Goal: Information Seeking & Learning: Check status

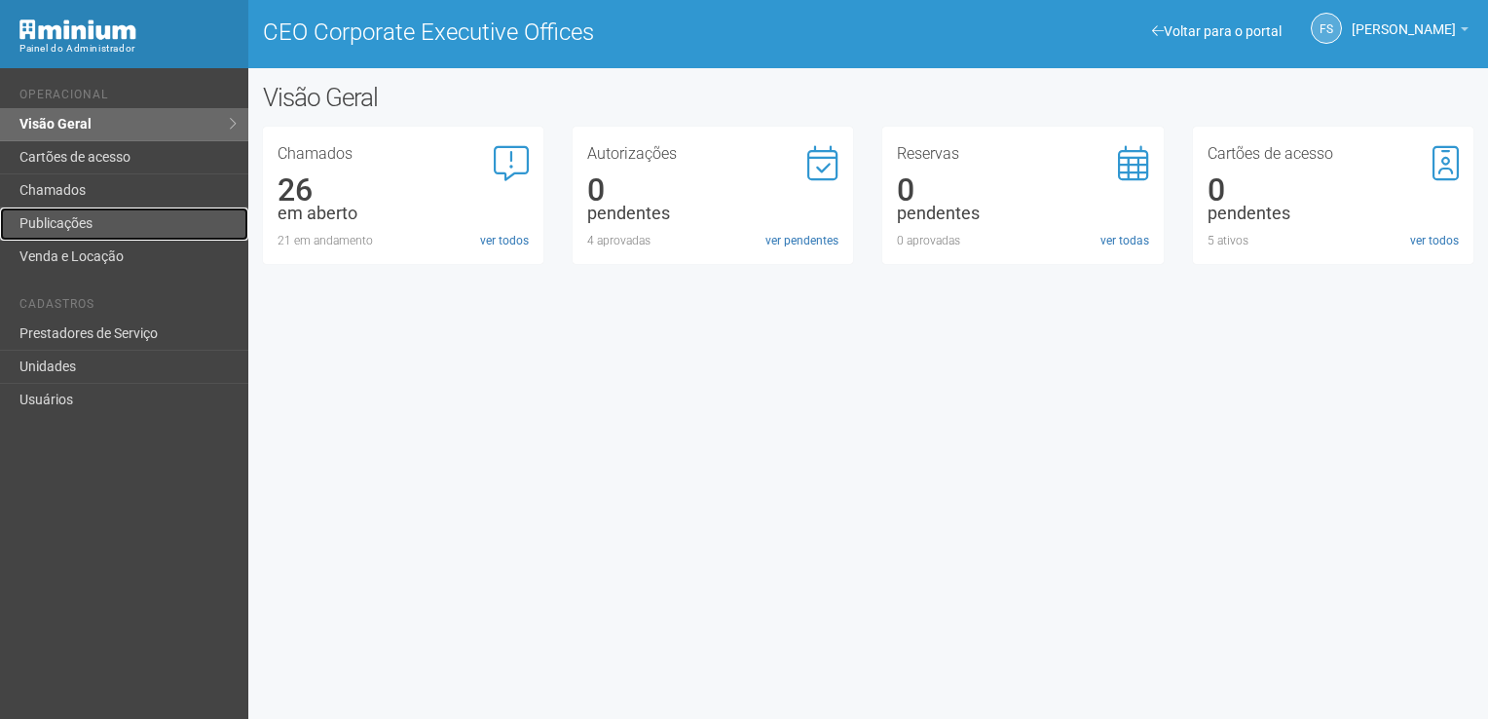
click at [62, 224] on link "Publicações" at bounding box center [124, 223] width 248 height 33
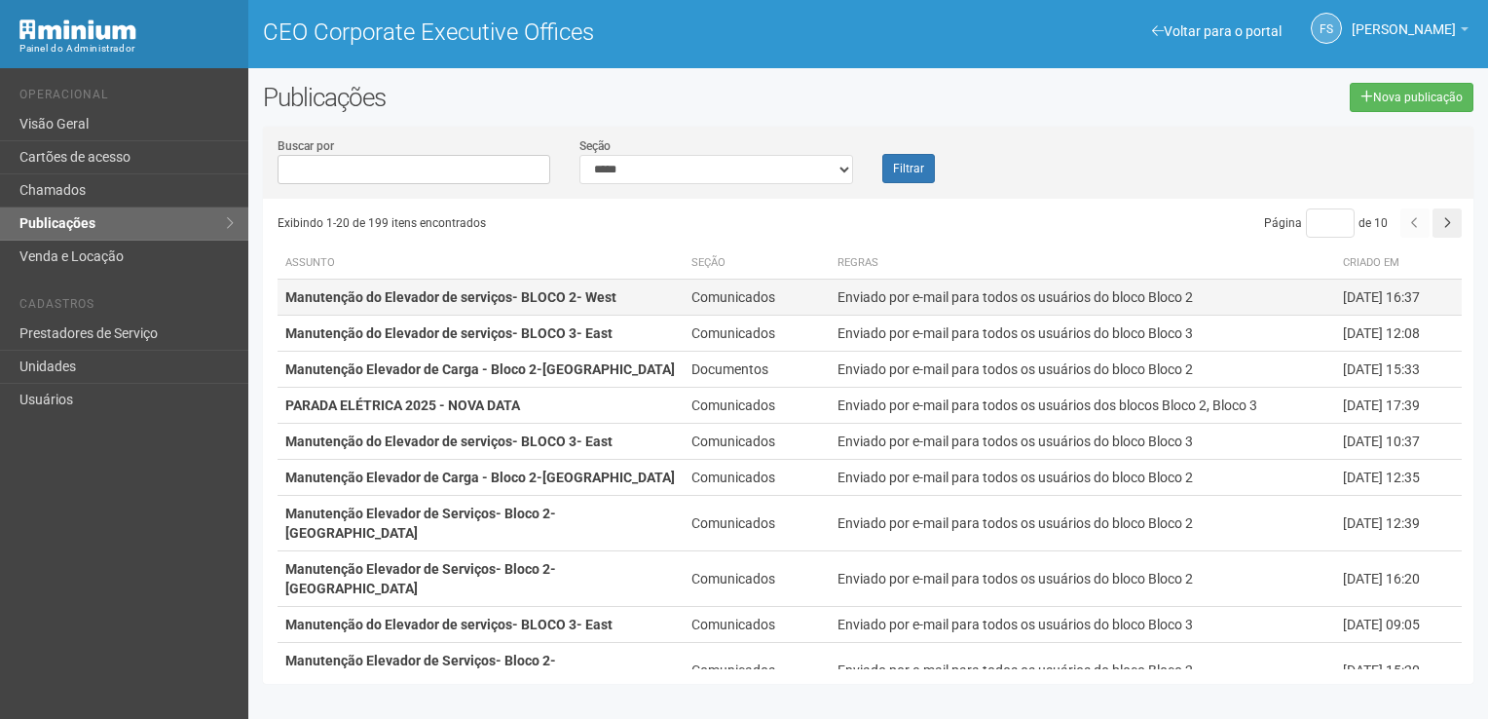
click at [576, 299] on strong "Manutenção do Elevador de serviços- BLOCO 2- West" at bounding box center [450, 297] width 331 height 16
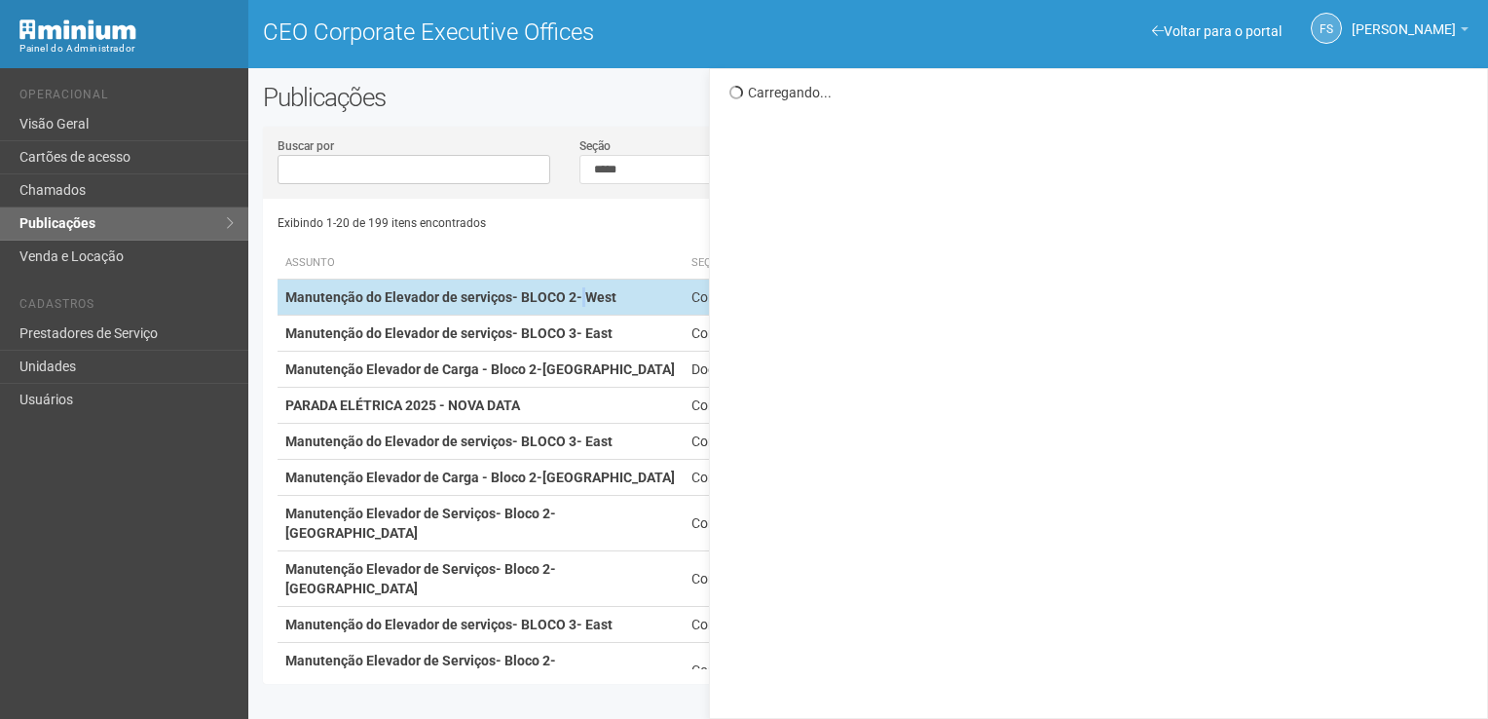
click at [576, 298] on strong "Manutenção do Elevador de serviços- BLOCO 2- West" at bounding box center [450, 297] width 331 height 16
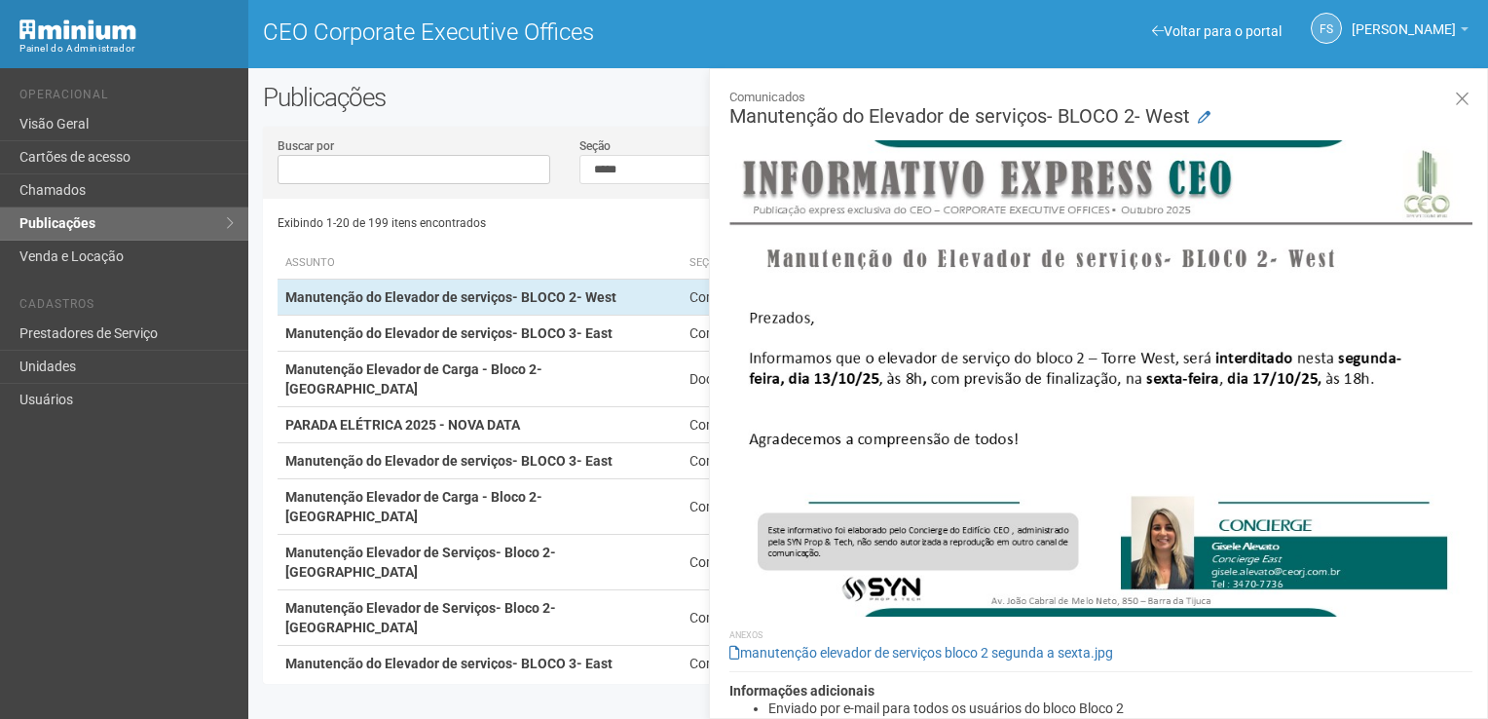
click at [547, 109] on h2 "Publicações" at bounding box center [507, 97] width 488 height 29
drag, startPoint x: 1455, startPoint y: 97, endPoint x: 1443, endPoint y: 104, distance: 13.5
click at [1456, 98] on icon at bounding box center [1462, 99] width 15 height 19
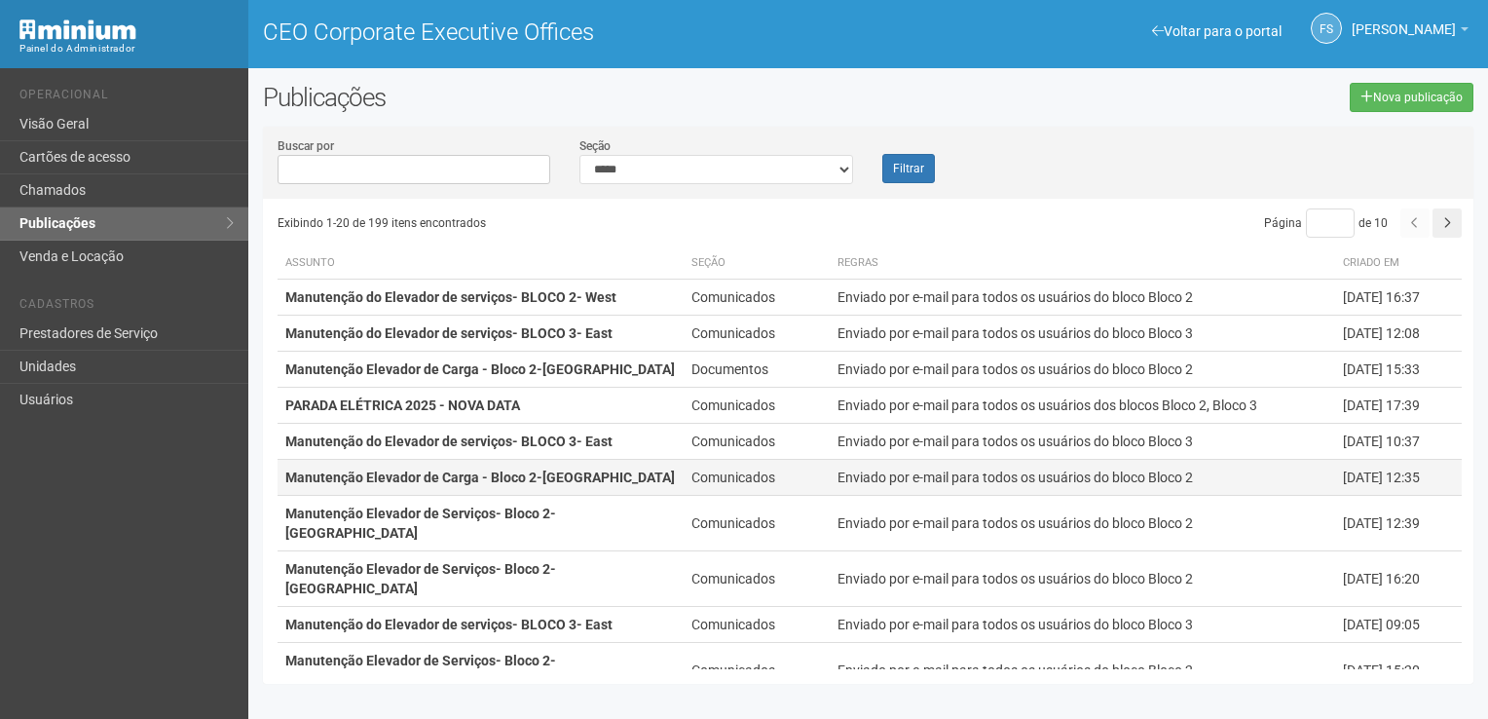
click at [559, 475] on strong "Manutenção Elevador de Carga - Bloco 2-[GEOGRAPHIC_DATA]" at bounding box center [480, 477] width 390 height 16
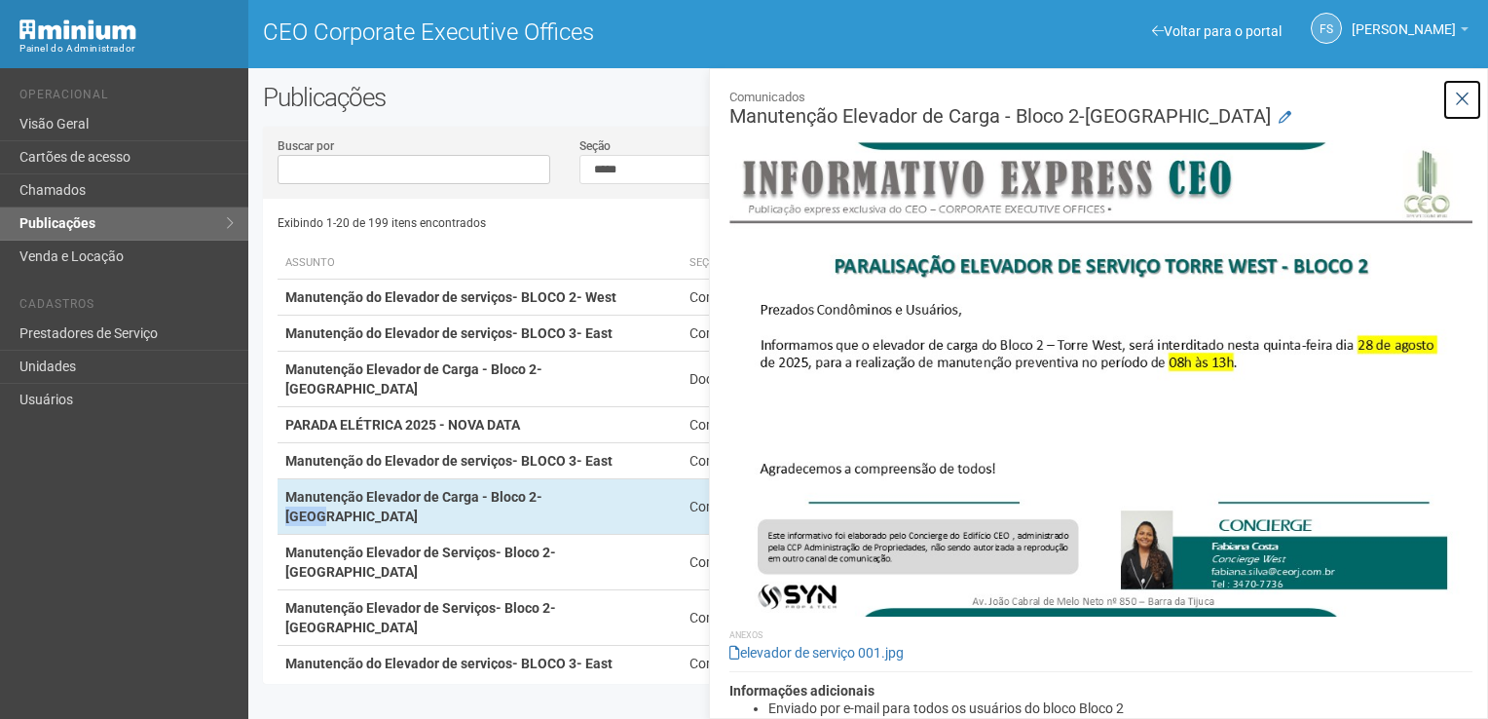
click at [1457, 93] on icon at bounding box center [1462, 99] width 15 height 19
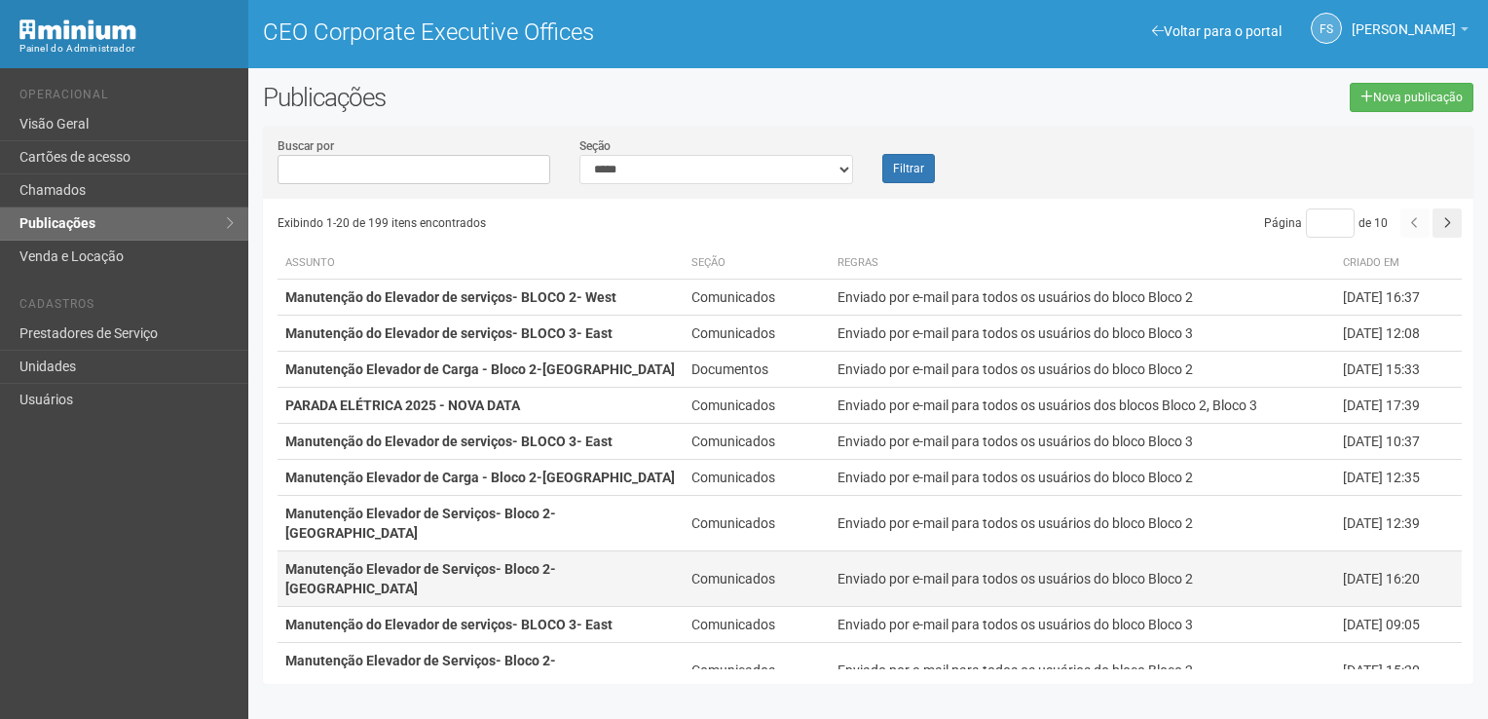
click at [556, 561] on strong "Manutenção Elevador de Serviços- Bloco 2-[GEOGRAPHIC_DATA]" at bounding box center [420, 578] width 271 height 35
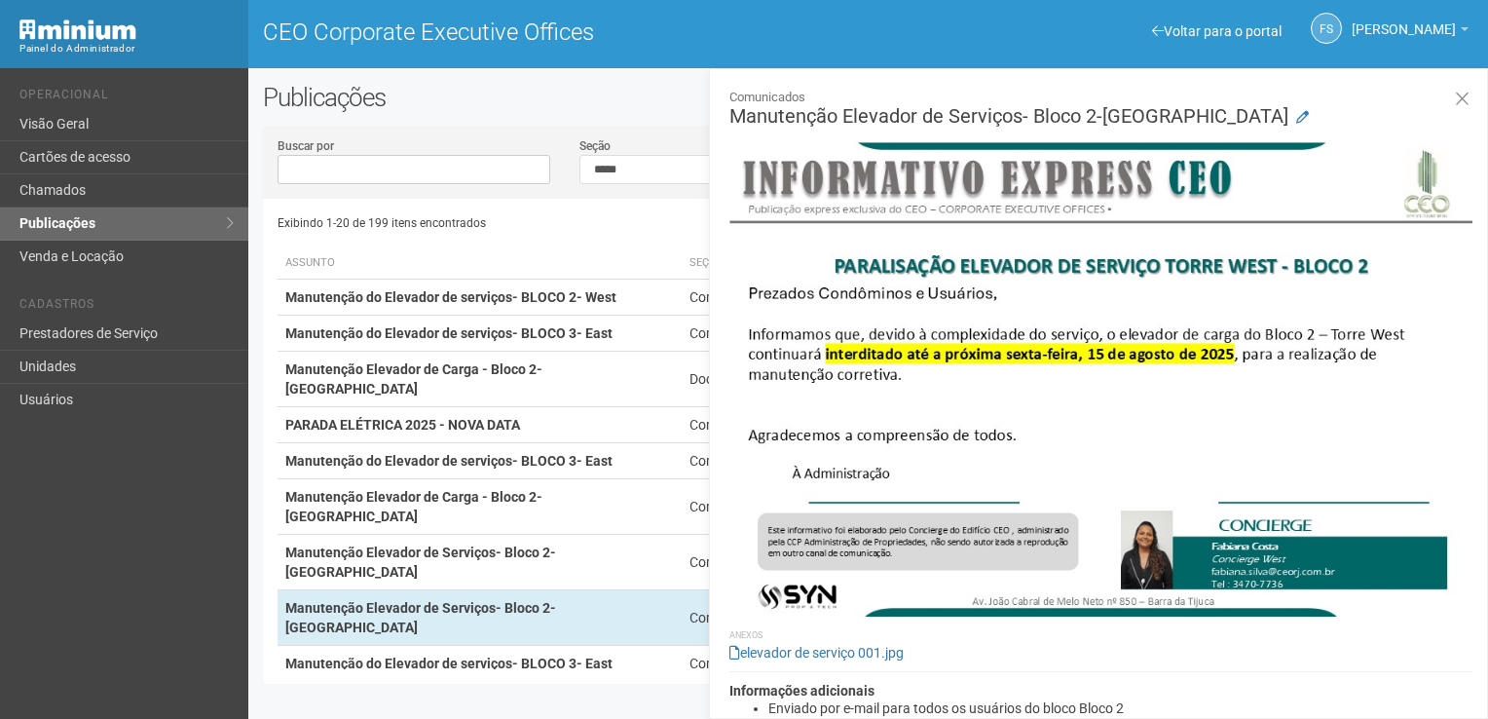
click at [649, 126] on div "Publicações" at bounding box center [506, 105] width 517 height 44
click at [1468, 93] on button at bounding box center [1462, 100] width 40 height 42
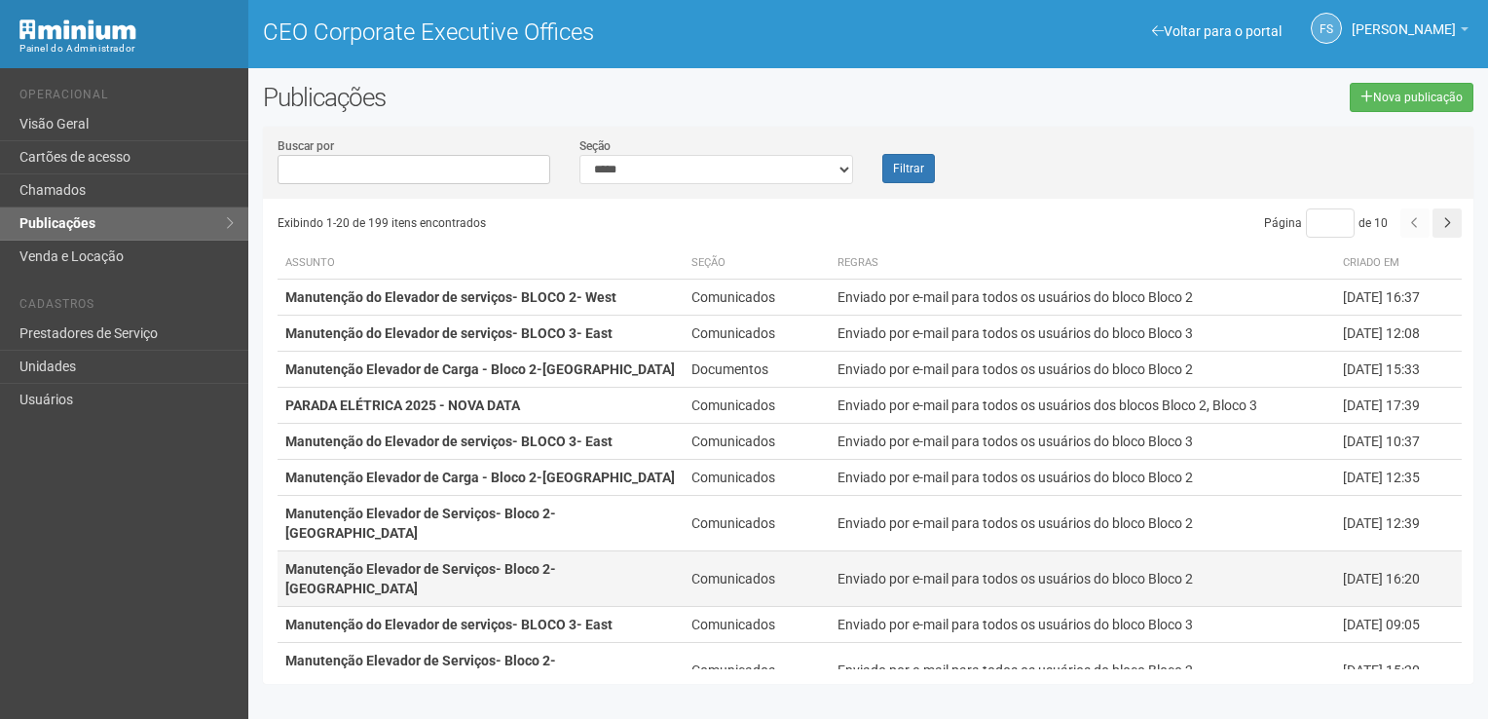
click at [556, 561] on strong "Manutenção Elevador de Serviços- Bloco 2-[GEOGRAPHIC_DATA]" at bounding box center [420, 578] width 271 height 35
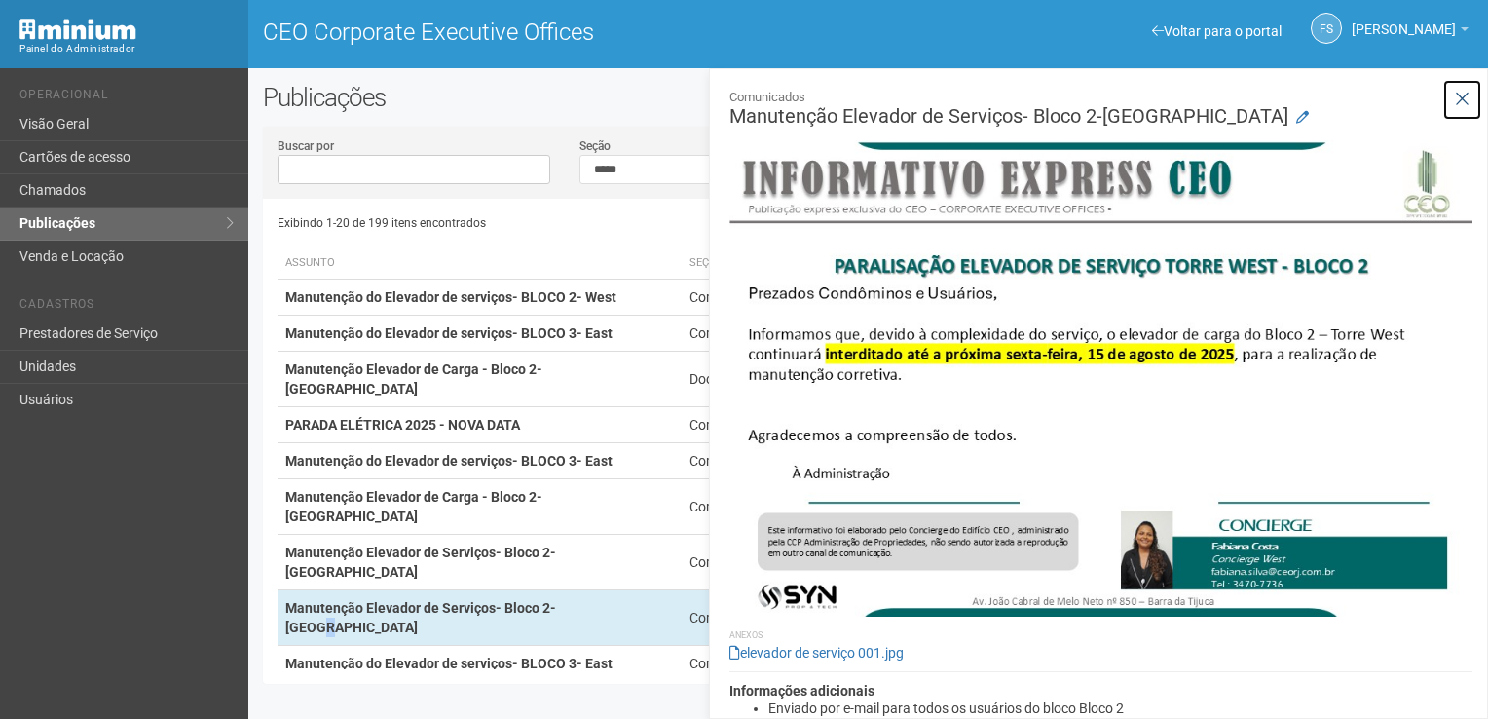
click at [1450, 95] on button at bounding box center [1462, 100] width 40 height 42
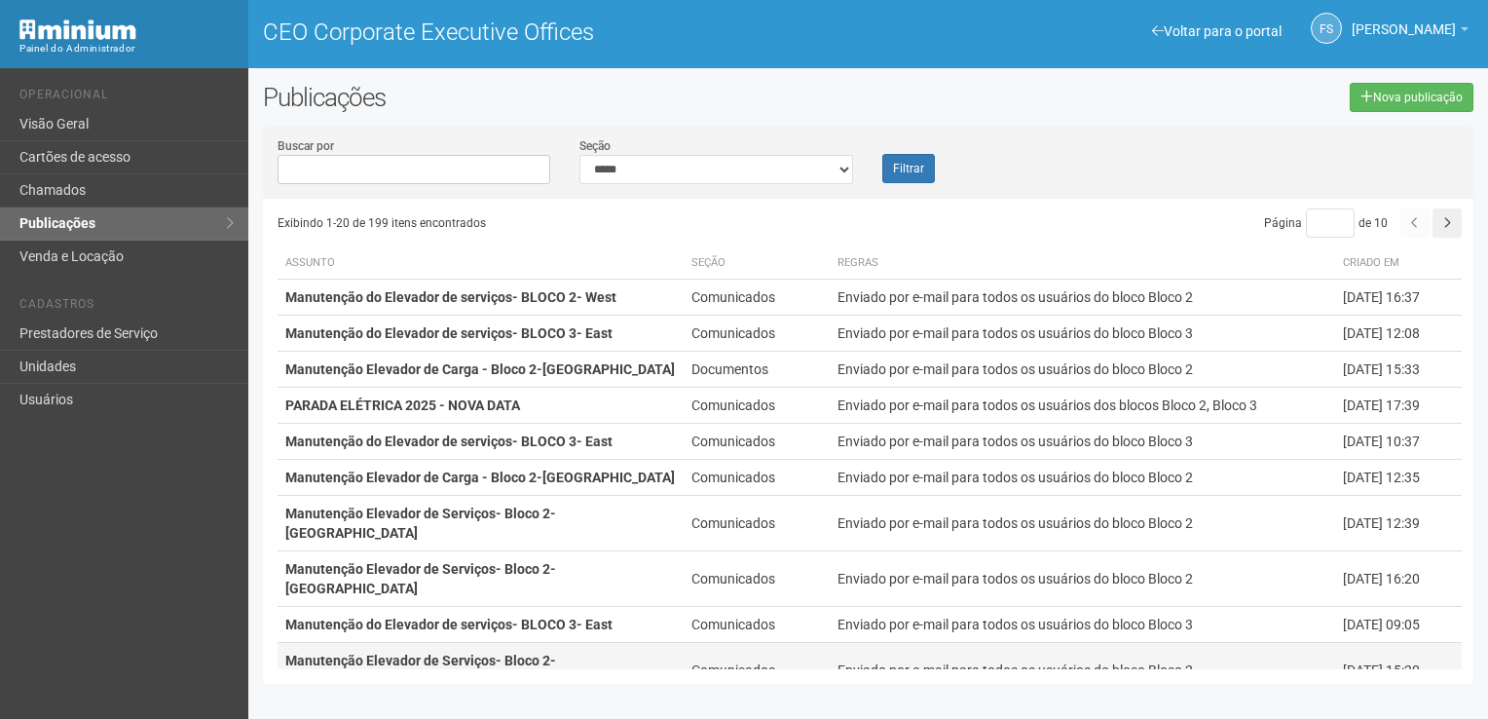
click at [541, 652] on strong "Manutenção Elevador de Serviços- Bloco 2-[GEOGRAPHIC_DATA]" at bounding box center [420, 669] width 271 height 35
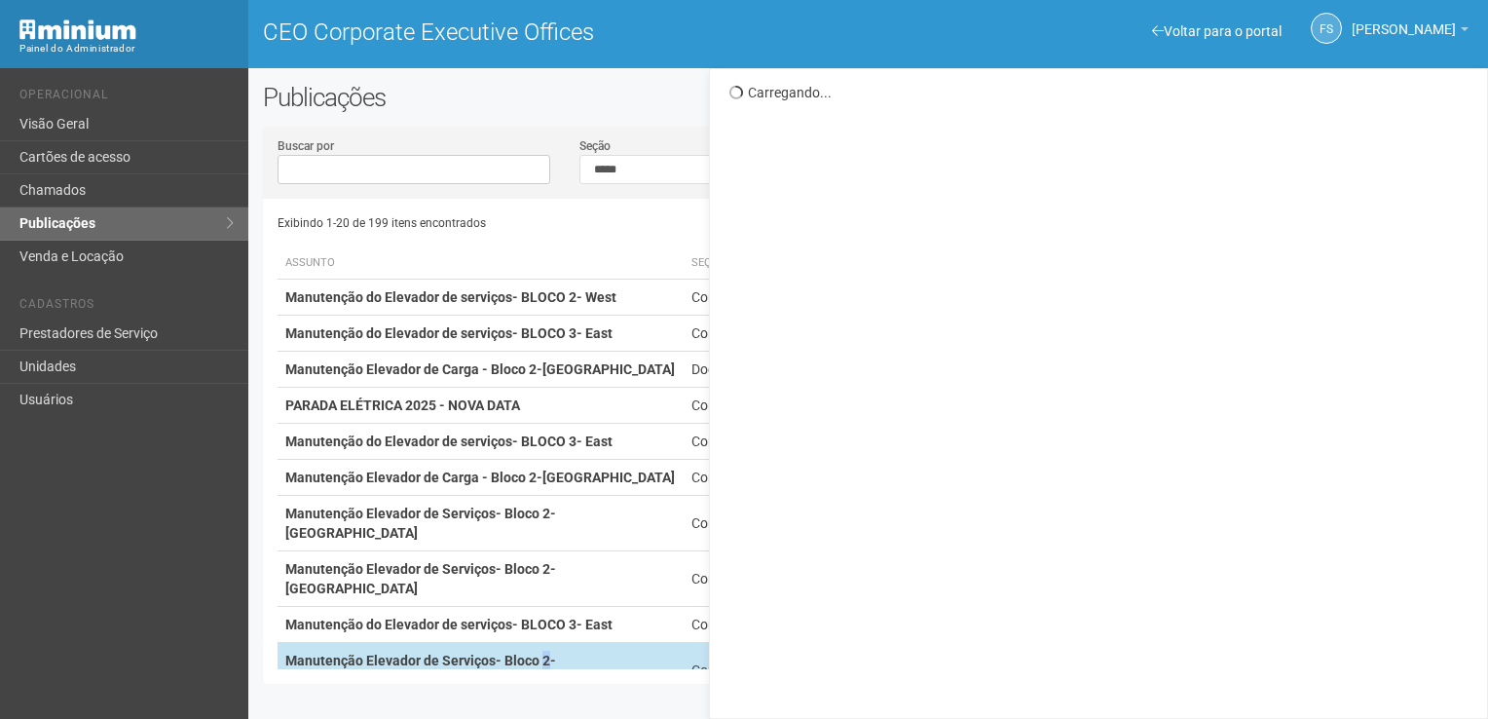
click at [541, 652] on strong "Manutenção Elevador de Serviços- Bloco 2-[GEOGRAPHIC_DATA]" at bounding box center [420, 669] width 271 height 35
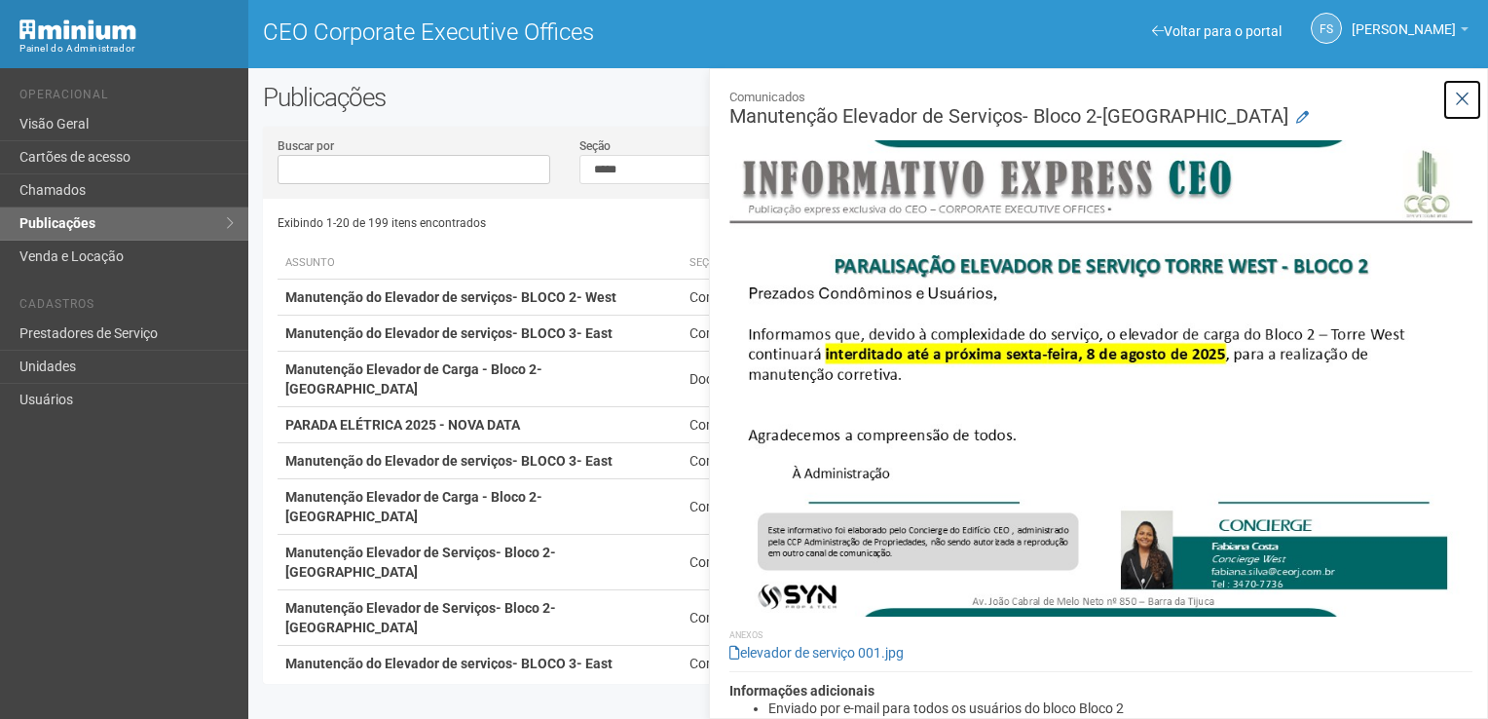
drag, startPoint x: 1451, startPoint y: 97, endPoint x: 1396, endPoint y: 120, distance: 59.0
click at [1451, 98] on button at bounding box center [1462, 100] width 40 height 42
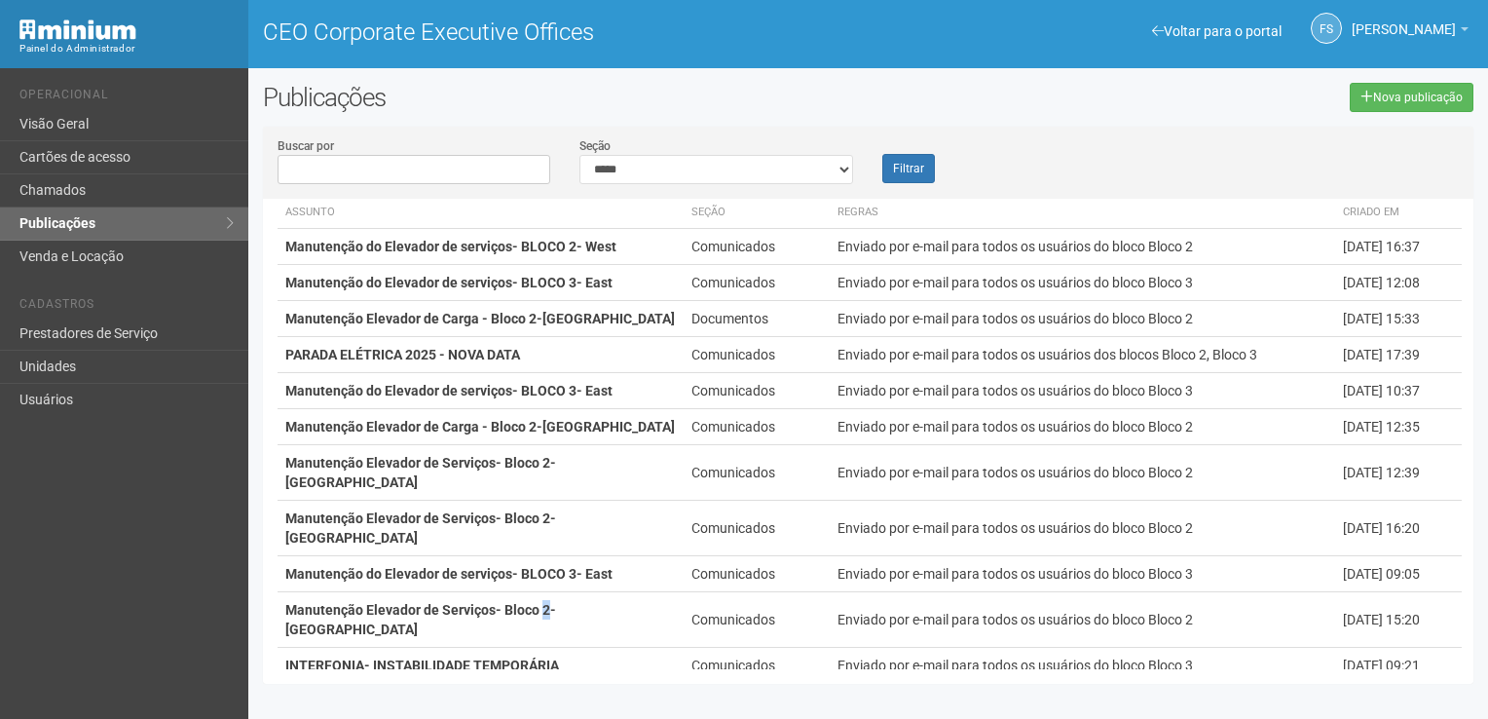
scroll to position [97, 0]
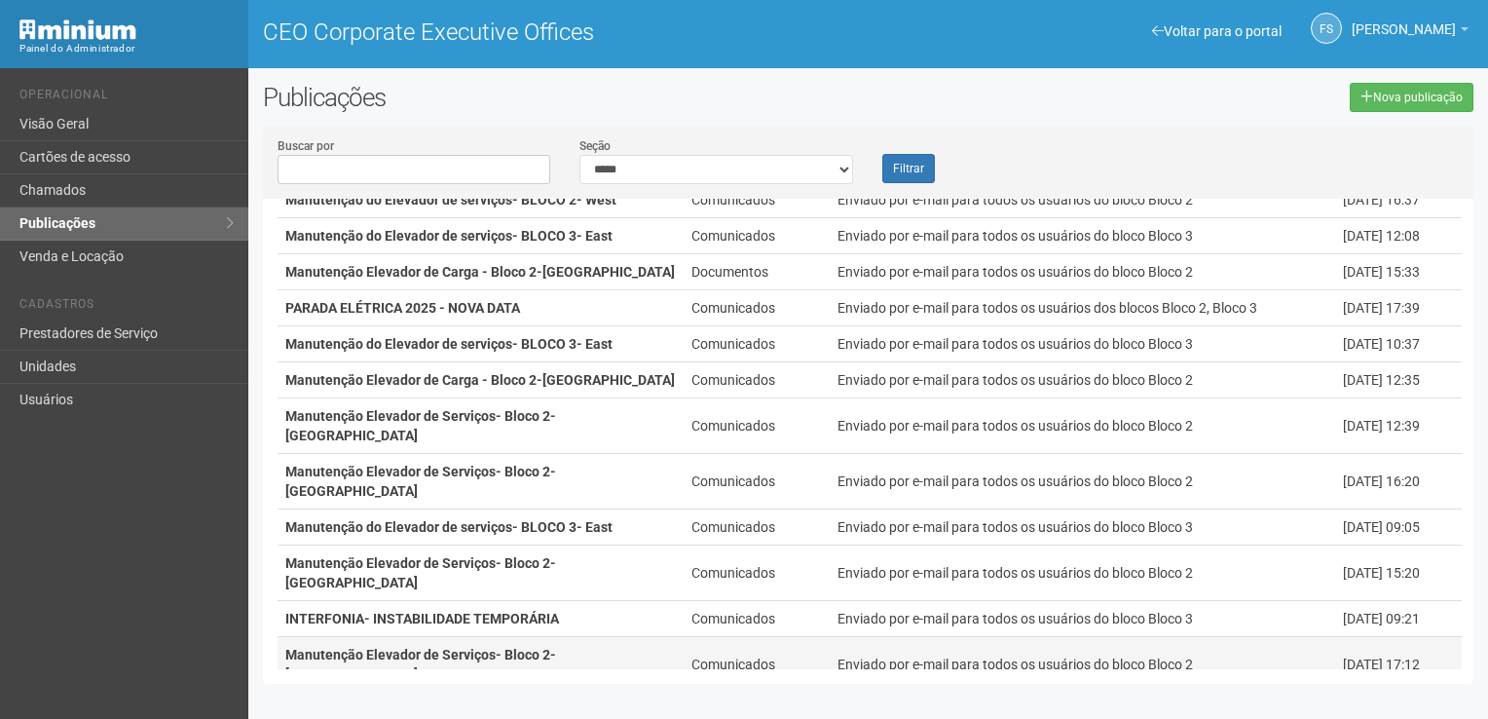
click at [556, 647] on strong "Manutenção Elevador de Serviços- Bloco 2-[GEOGRAPHIC_DATA]" at bounding box center [420, 664] width 271 height 35
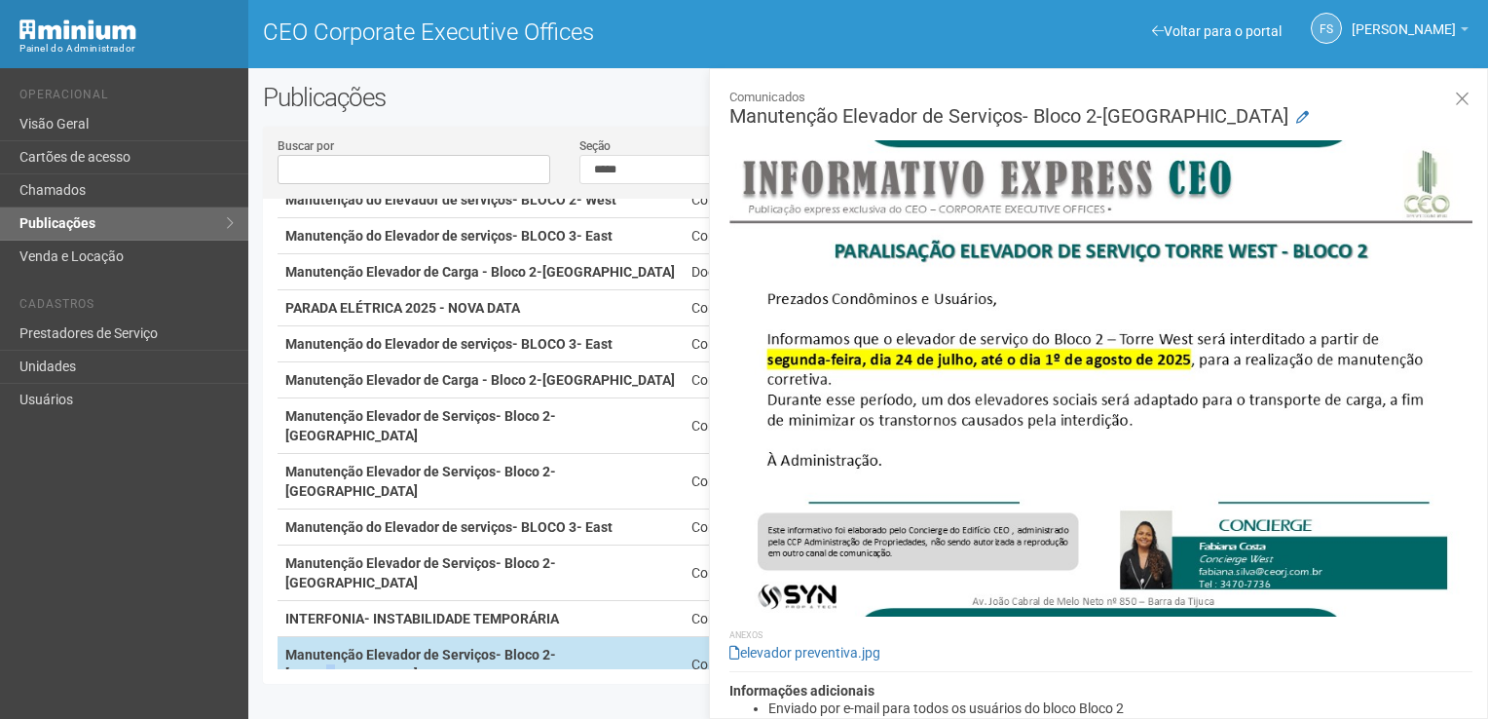
click at [556, 647] on strong "Manutenção Elevador de Serviços- Bloco 2-[GEOGRAPHIC_DATA]" at bounding box center [420, 664] width 271 height 35
